Goal: Task Accomplishment & Management: Manage account settings

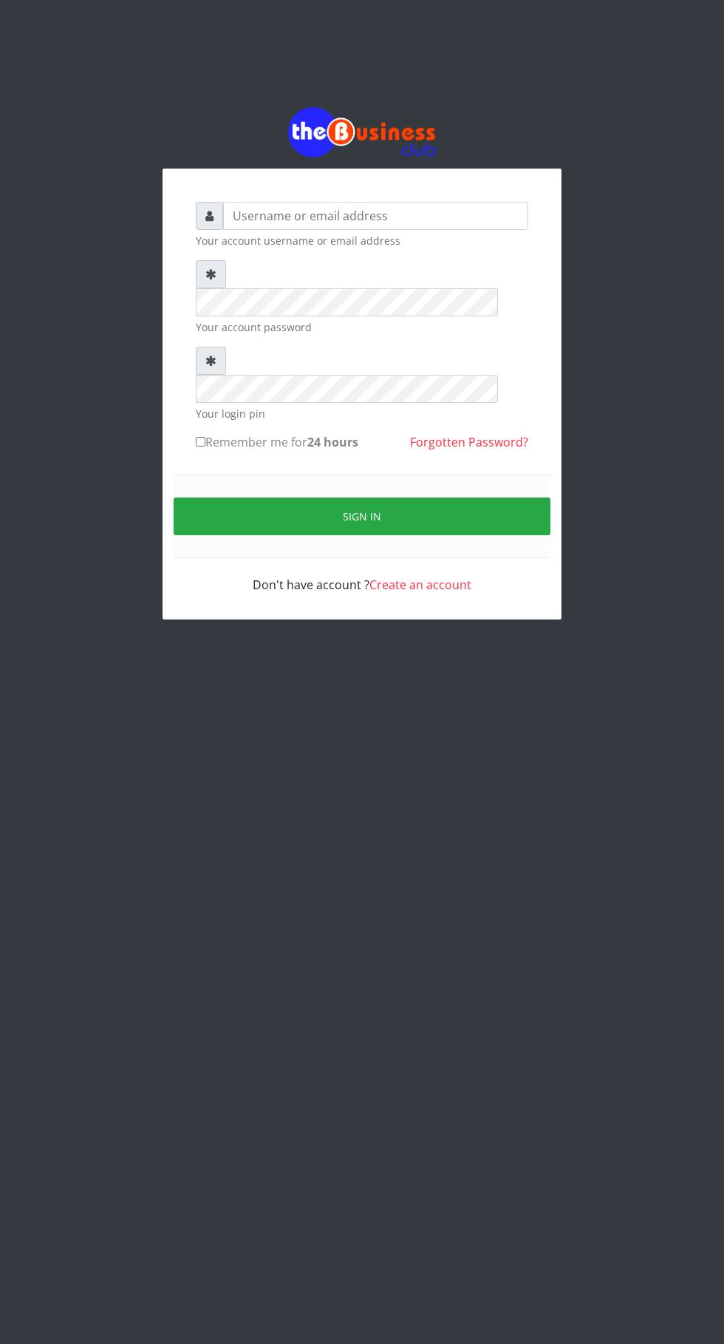
click at [223, 497] on button "Sign in" at bounding box center [362, 516] width 377 height 38
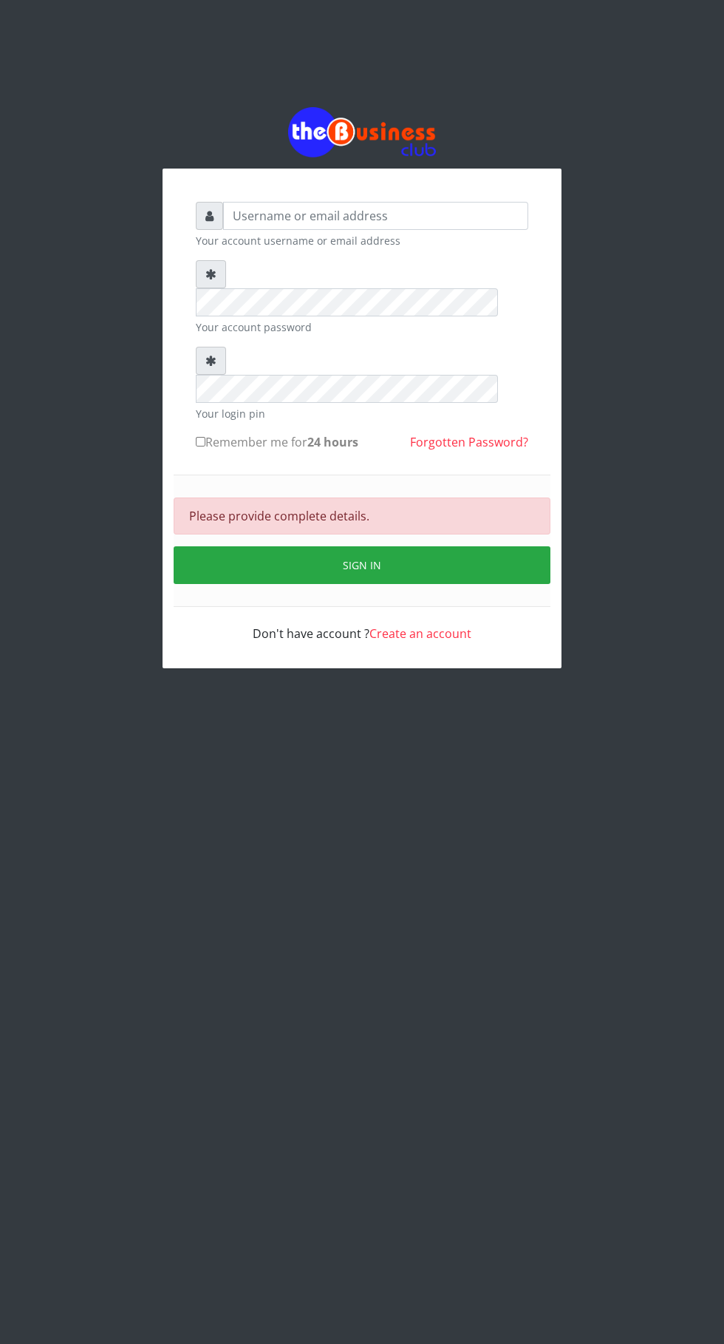
click at [283, 546] on button "Sign in" at bounding box center [362, 565] width 377 height 38
click at [571, 775] on html "Your account username or email address Your account password Your login pin Rem…" at bounding box center [362, 387] width 724 height 775
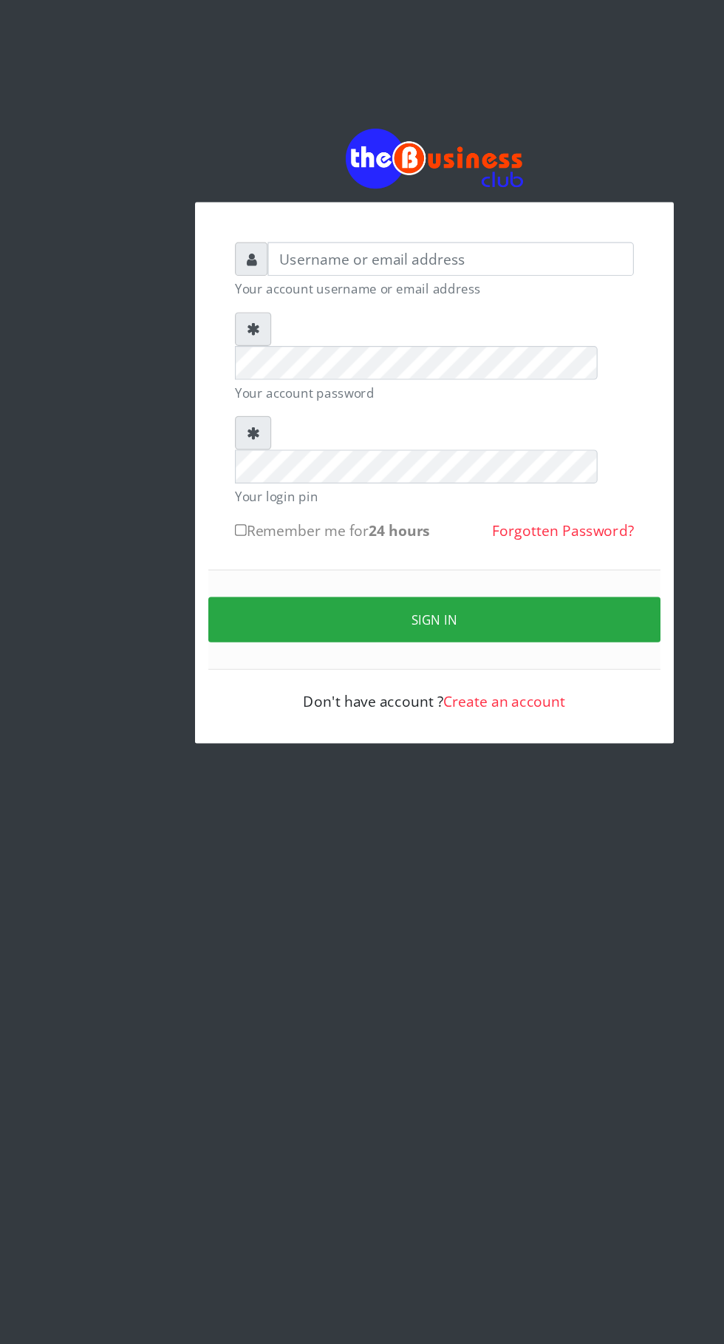
click at [483, 434] on link "Forgotten Password?" at bounding box center [469, 442] width 118 height 16
